Goal: Task Accomplishment & Management: Use online tool/utility

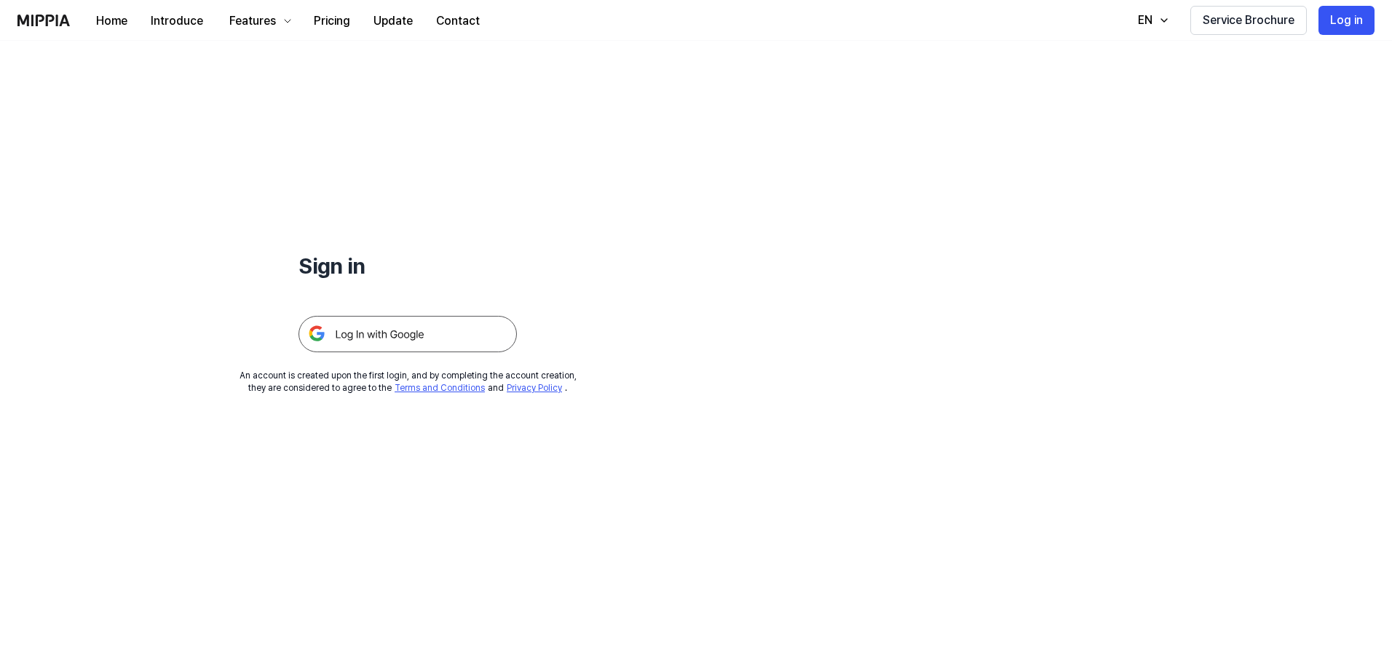
click at [400, 325] on img at bounding box center [408, 334] width 218 height 36
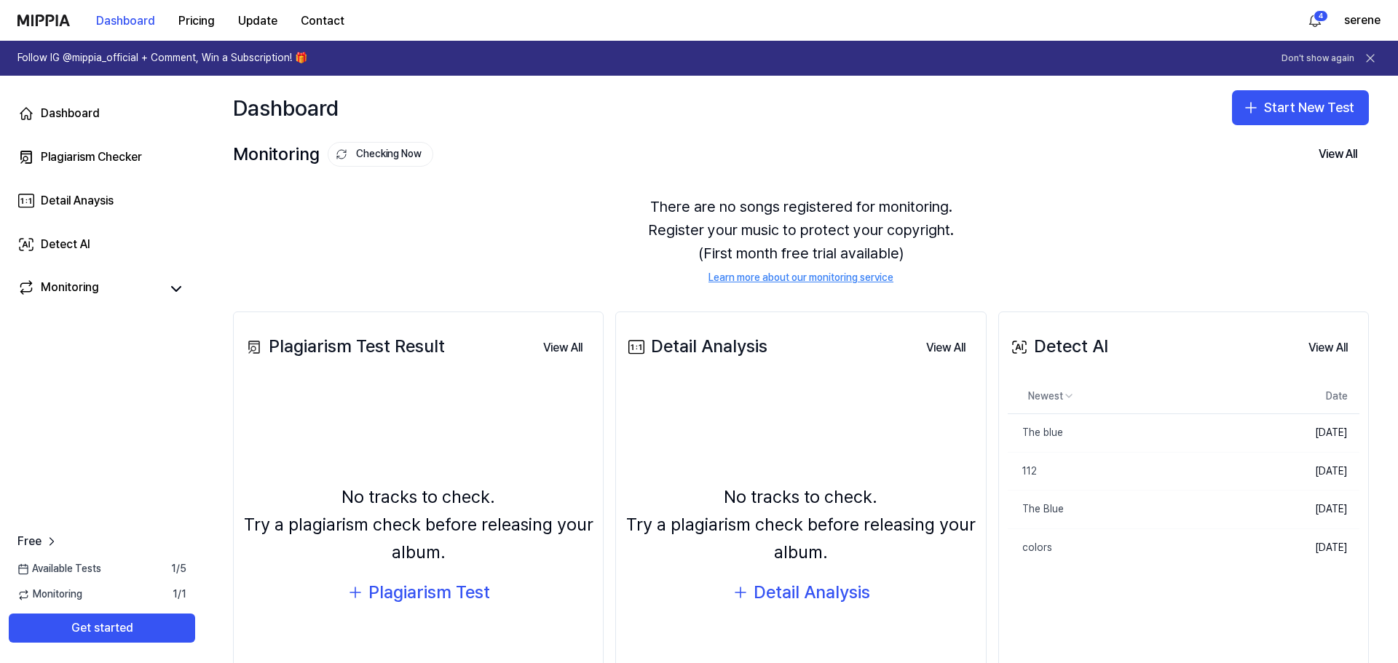
click at [105, 244] on link "Detect AI" at bounding box center [102, 244] width 186 height 35
